Goal: Use online tool/utility: Use online tool/utility

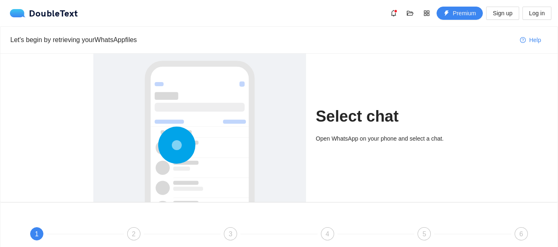
scroll to position [86, 0]
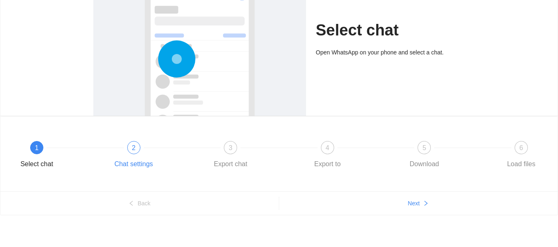
click at [136, 151] on div "2" at bounding box center [133, 147] width 13 height 13
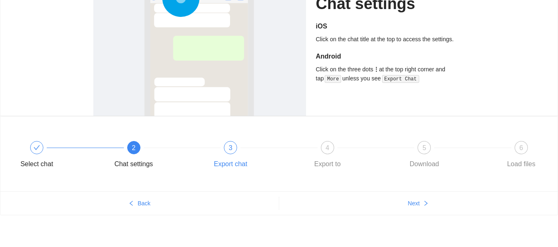
click at [226, 153] on div "3" at bounding box center [230, 147] width 13 height 13
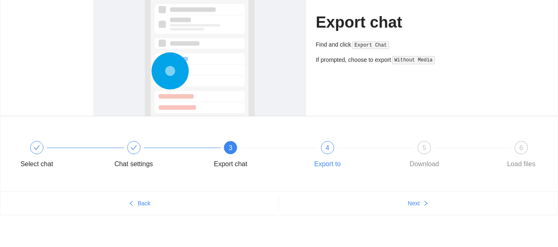
click at [324, 148] on div "4" at bounding box center [327, 147] width 13 height 13
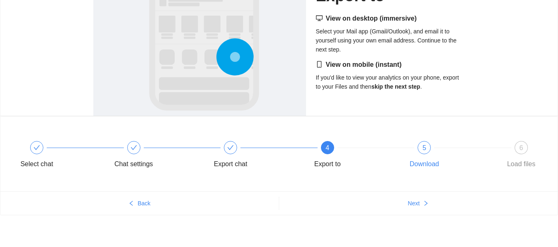
click at [414, 142] on div "5 Download" at bounding box center [448, 156] width 97 height 30
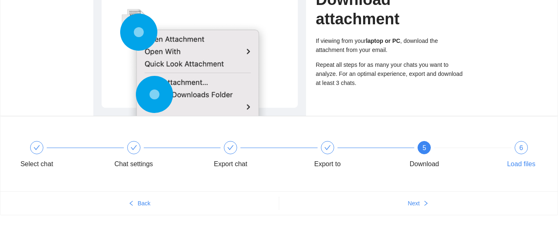
click at [524, 151] on div "6" at bounding box center [521, 147] width 13 height 13
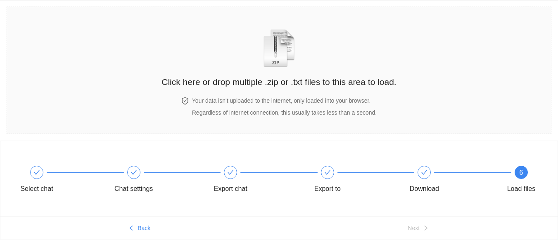
scroll to position [0, 0]
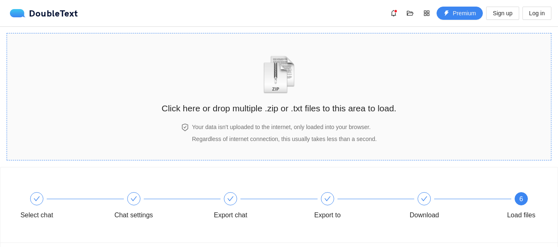
click at [280, 75] on img "zipOrTextIcon" at bounding box center [279, 75] width 38 height 38
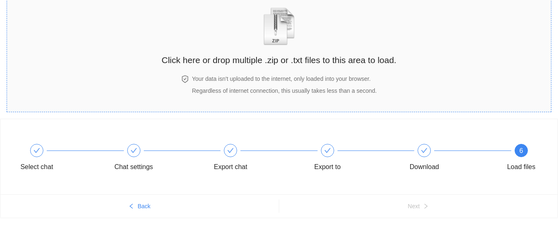
scroll to position [51, 0]
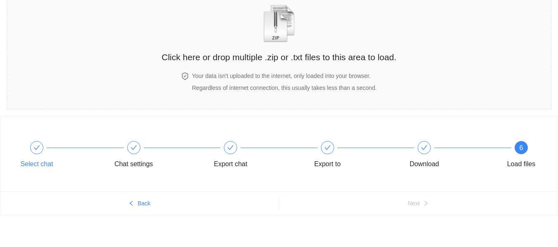
click at [31, 153] on div "Select chat" at bounding box center [61, 156] width 97 height 30
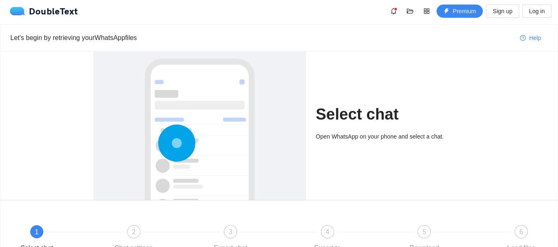
scroll to position [0, 0]
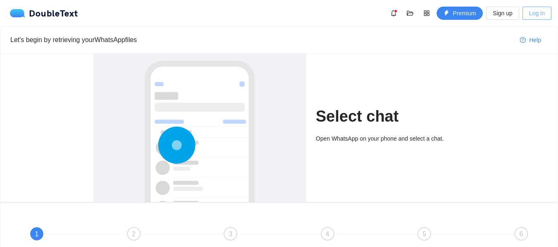
click at [533, 14] on span "Log in" at bounding box center [537, 13] width 16 height 9
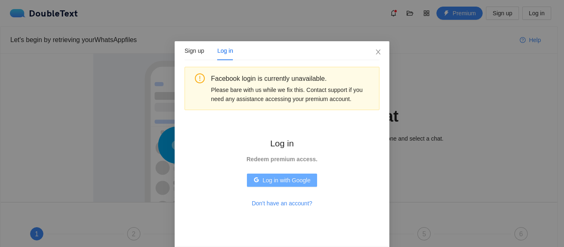
click at [267, 179] on span "Log in with Google" at bounding box center [287, 180] width 48 height 9
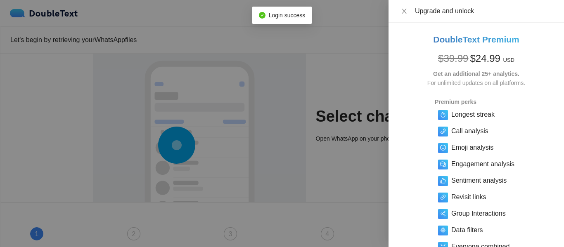
click at [335, 57] on div at bounding box center [282, 123] width 564 height 247
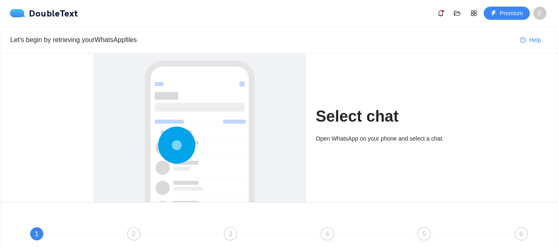
click at [185, 142] on circle at bounding box center [176, 145] width 31 height 31
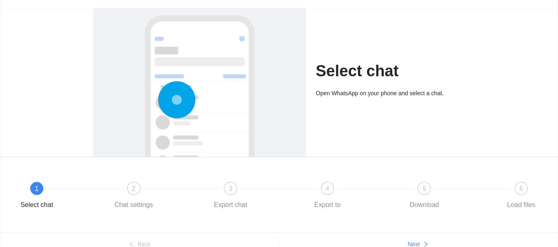
scroll to position [86, 0]
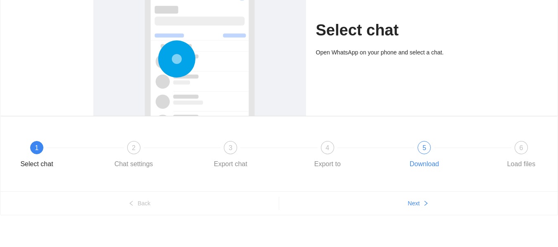
click at [413, 152] on div "5 Download" at bounding box center [448, 156] width 97 height 30
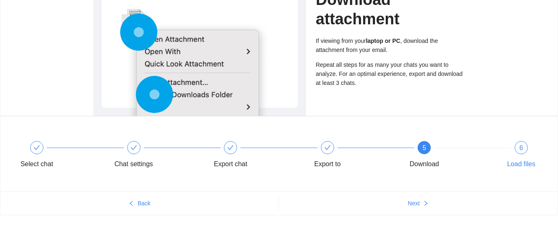
click at [519, 142] on div "6" at bounding box center [521, 147] width 13 height 13
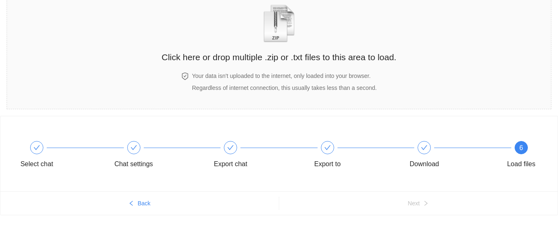
scroll to position [51, 0]
click at [282, 34] on img "zipOrTextIcon" at bounding box center [279, 24] width 38 height 38
